Goal: Feedback & Contribution: Submit feedback/report problem

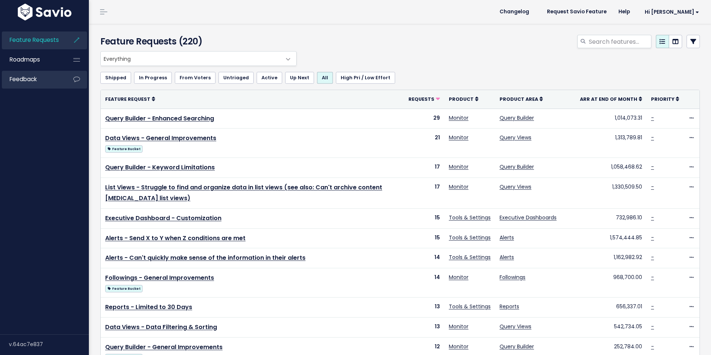
click at [45, 82] on link "Feedback" at bounding box center [32, 79] width 60 height 17
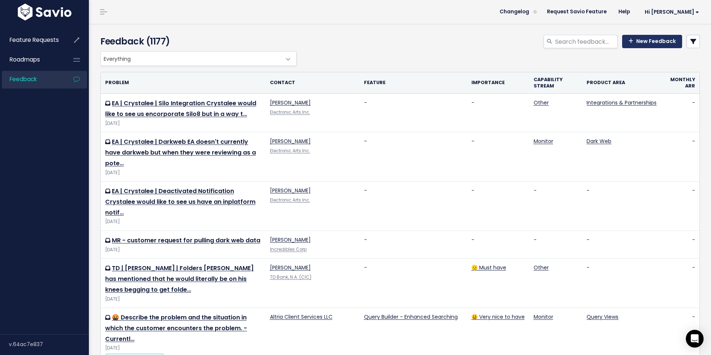
click at [645, 47] on link "New Feedback" at bounding box center [652, 41] width 60 height 13
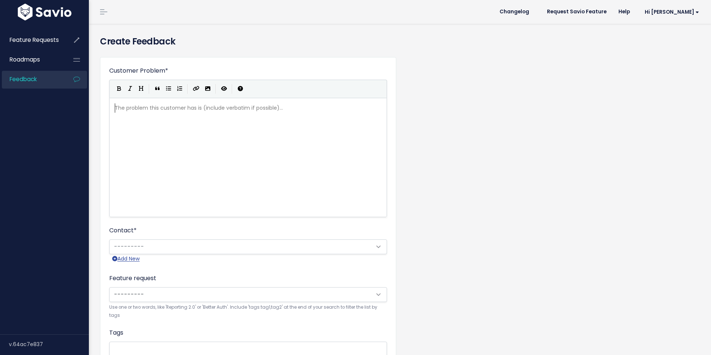
scroll to position [1, 0]
click at [227, 129] on div "The problem this customer has is (include verbatim if possible)... xxxxxxxxxx ​" at bounding box center [257, 167] width 288 height 130
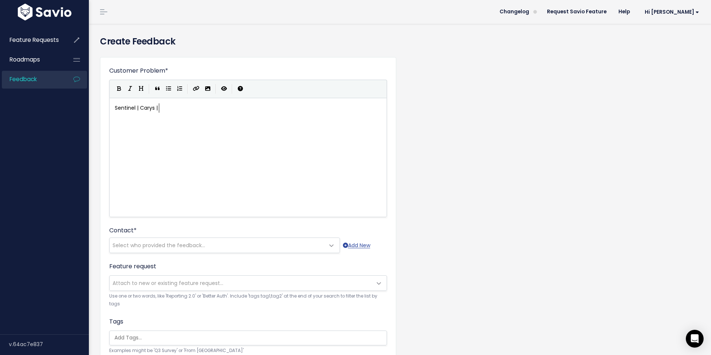
scroll to position [3, 44]
type textarea "Sentinel | Carys | Filter by Time of collecto"
type textarea "ion"
click at [168, 126] on div "xxxxxxxxxx Sentinel | Carys | Filter by Time of collection" at bounding box center [257, 167] width 288 height 130
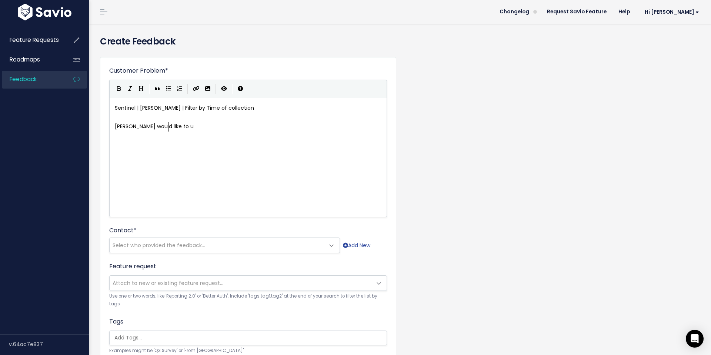
type textarea "Carys would like to us"
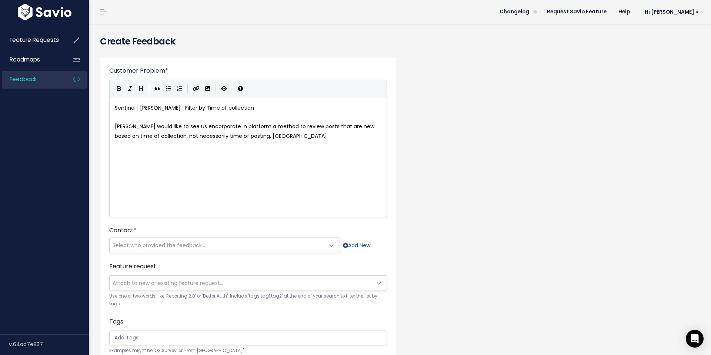
scroll to position [3, 353]
type textarea "see us encorporate in platform a method to review posts that are new based on t…"
type textarea "ey had a"
type textarea "n incident t"
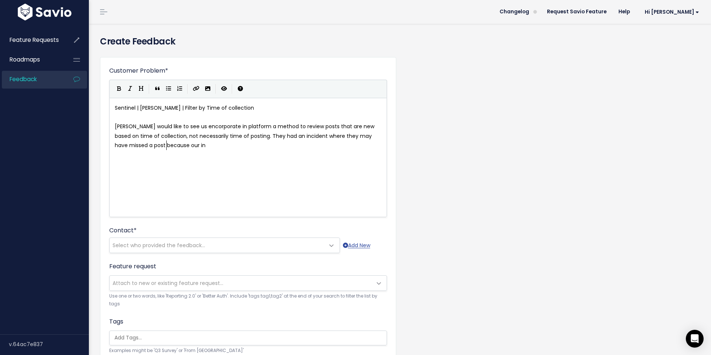
type textarea "where they may have missed a post because our insta"
type textarea "agram delayed"
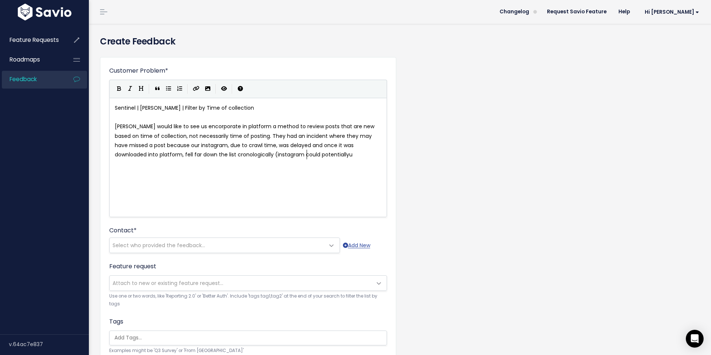
type textarea ", due to crawl time, was delayed and once it was downloaded into platform, fell…"
type textarea "ahve a"
type textarea "have a delay of up to 26 hours in work"
type textarea "st case scenariod"
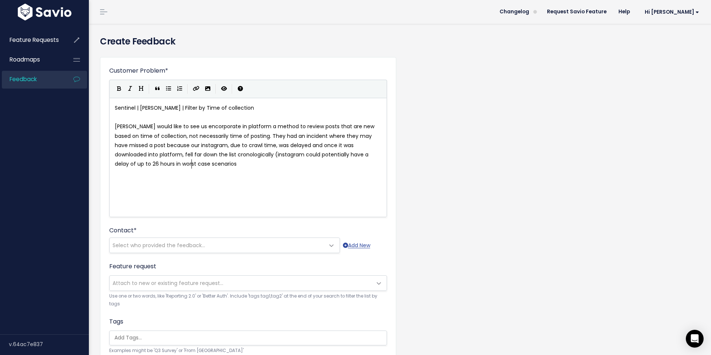
scroll to position [3, 4]
type textarea "s)."
type textarea "If we had a method to filter by most recent posts by downloaded in platform,t h…"
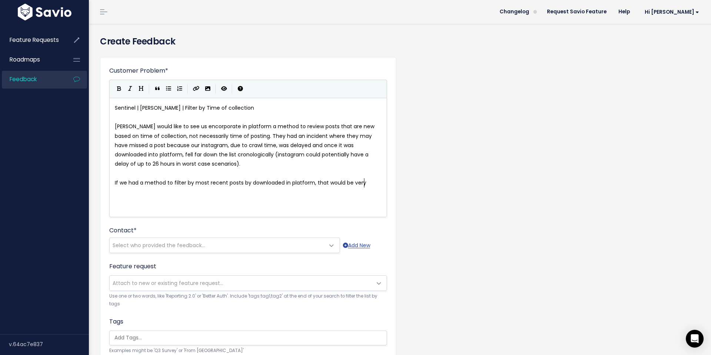
type textarea "that would be very av"
type textarea "valuable!"
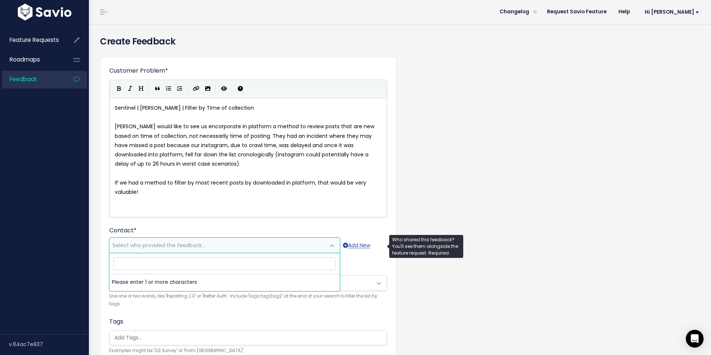
click at [188, 242] on span "Select who provided the feedback..." at bounding box center [159, 245] width 93 height 7
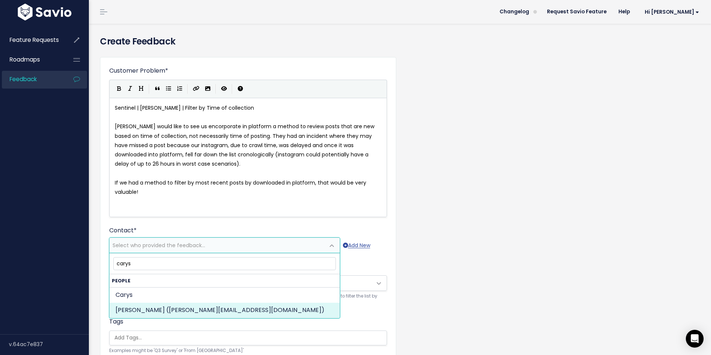
type input "carys"
select select "85330219"
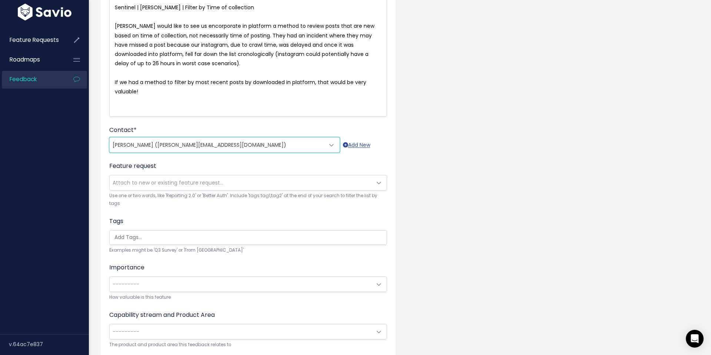
scroll to position [155, 0]
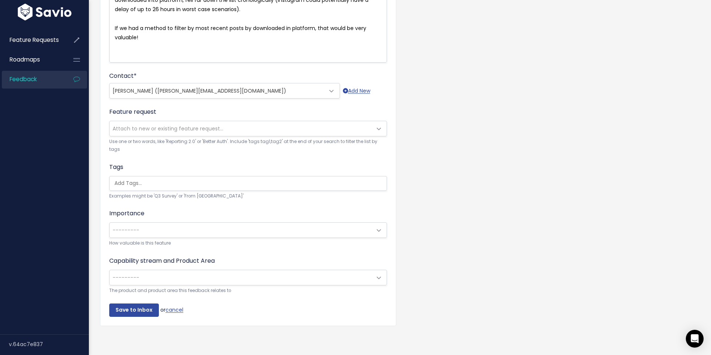
click at [227, 279] on span "---------" at bounding box center [241, 277] width 262 height 15
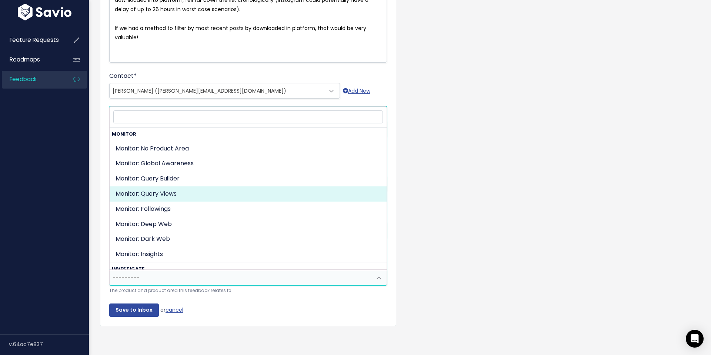
select select "ORGANIZE_COLLABORATE_REPORT:QUERY_VIEWING"
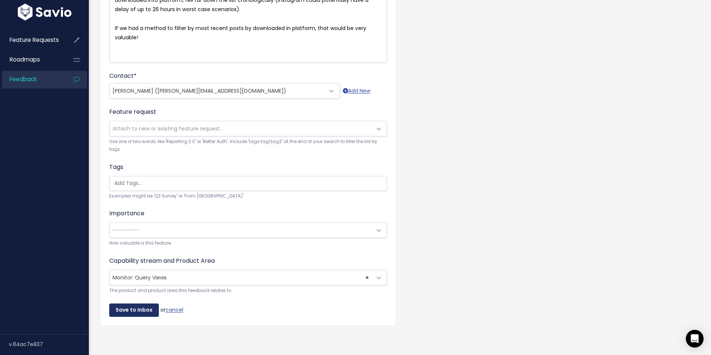
click at [134, 309] on input "Save to Inbox" at bounding box center [134, 309] width 50 height 13
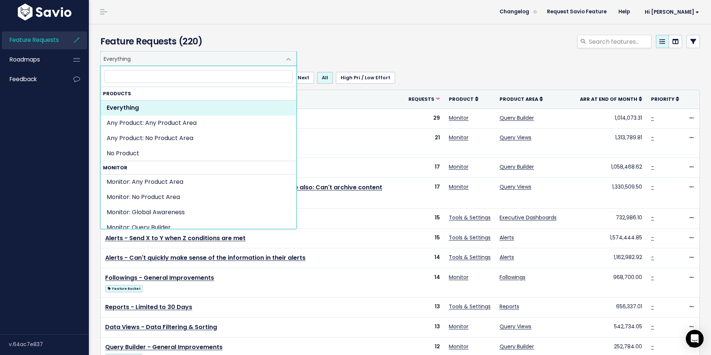
click at [155, 63] on span "Everything" at bounding box center [191, 59] width 181 height 14
click at [452, 56] on div "Everything Any Product: Any Product Area Any Product: No Product Area No Produc…" at bounding box center [399, 58] width 600 height 15
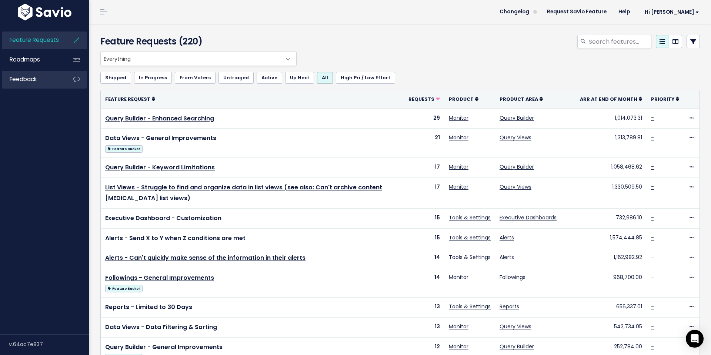
click at [46, 84] on link "Feedback" at bounding box center [32, 79] width 60 height 17
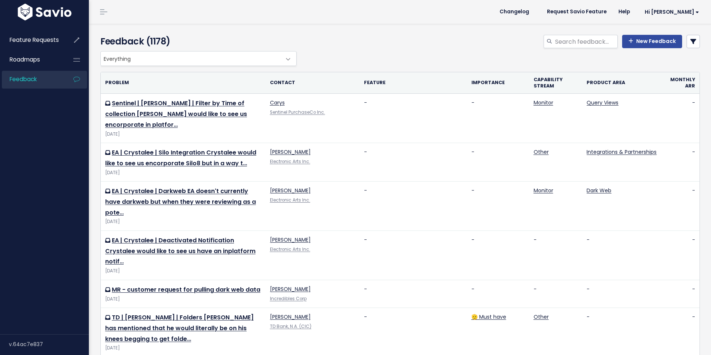
scroll to position [4, 0]
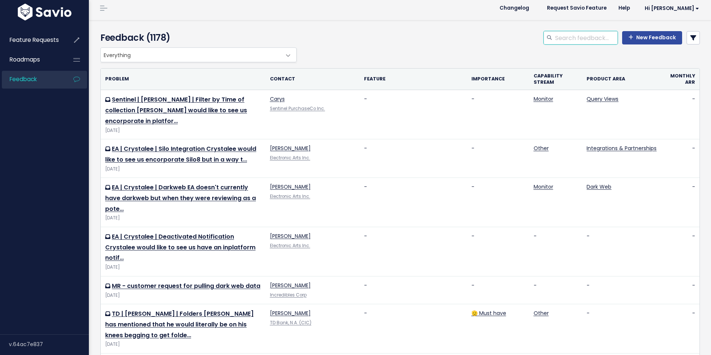
click at [583, 38] on input "search" at bounding box center [586, 37] width 63 height 13
type input "sentinel"
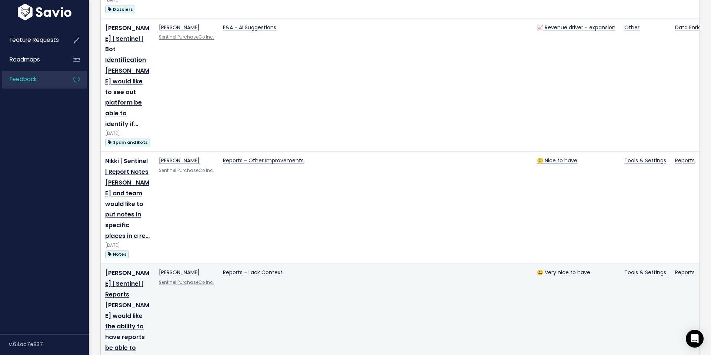
scroll to position [967, 0]
